Goal: Transaction & Acquisition: Obtain resource

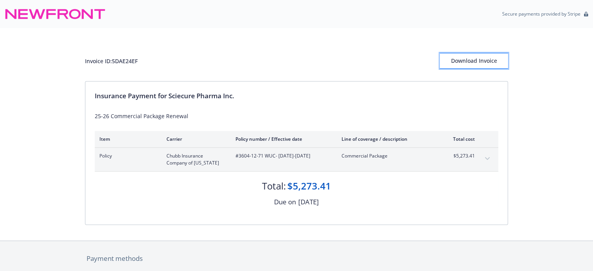
click at [473, 61] on div "Download Invoice" at bounding box center [474, 60] width 68 height 15
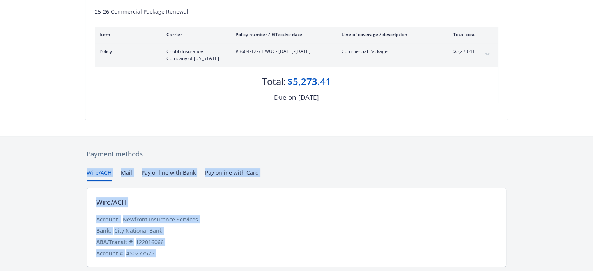
scroll to position [130, 0]
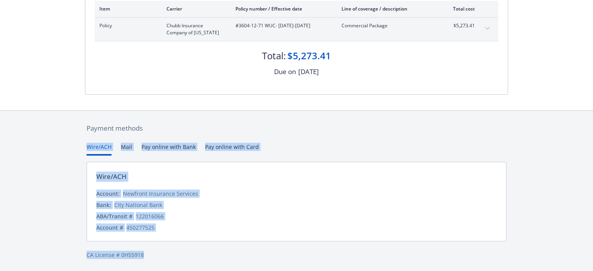
drag, startPoint x: 435, startPoint y: 245, endPoint x: 468, endPoint y: 290, distance: 55.4
click at [468, 271] on html "Secure payments provided by Stripe Invoice ID: 5DAE24EF Download Invoice Insura…" at bounding box center [296, 71] width 593 height 402
